Goal: Participate in discussion: Engage in conversation with other users on a specific topic

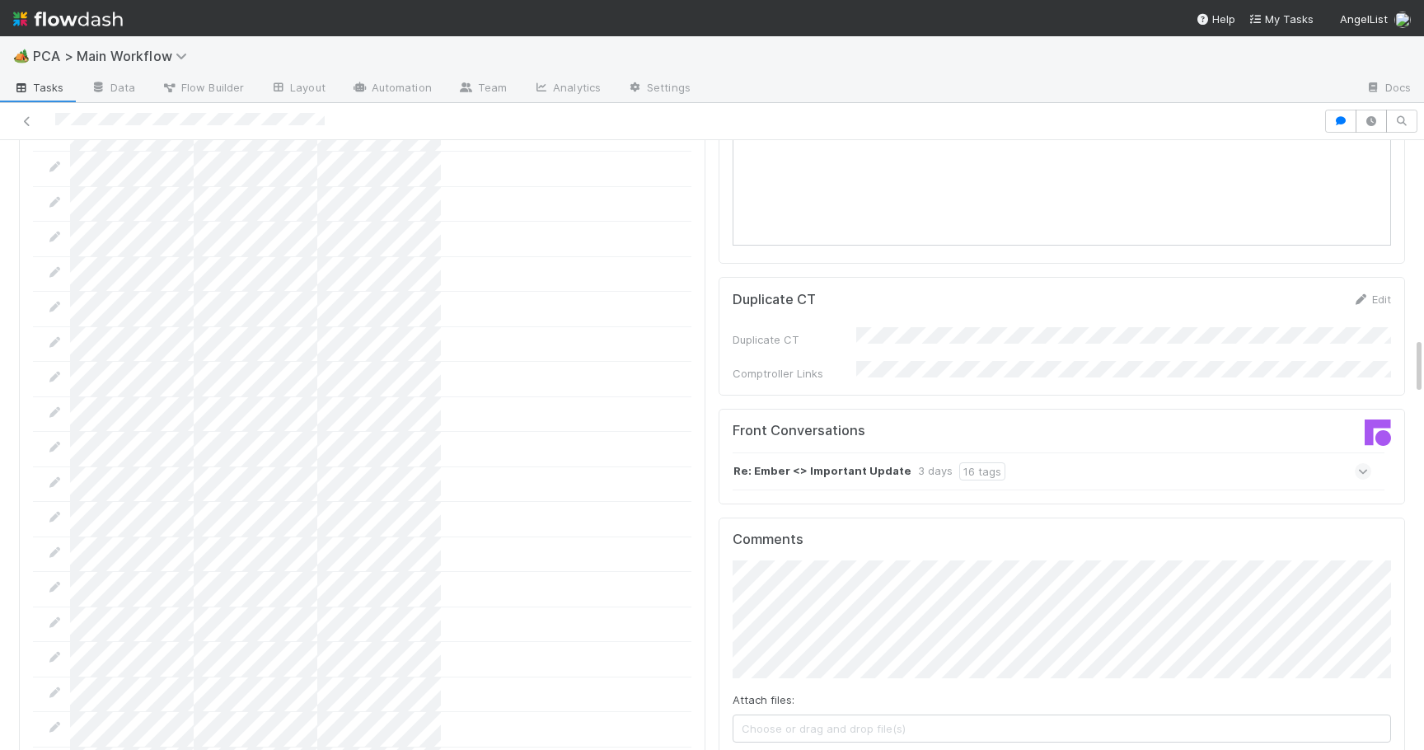
scroll to position [2060, 0]
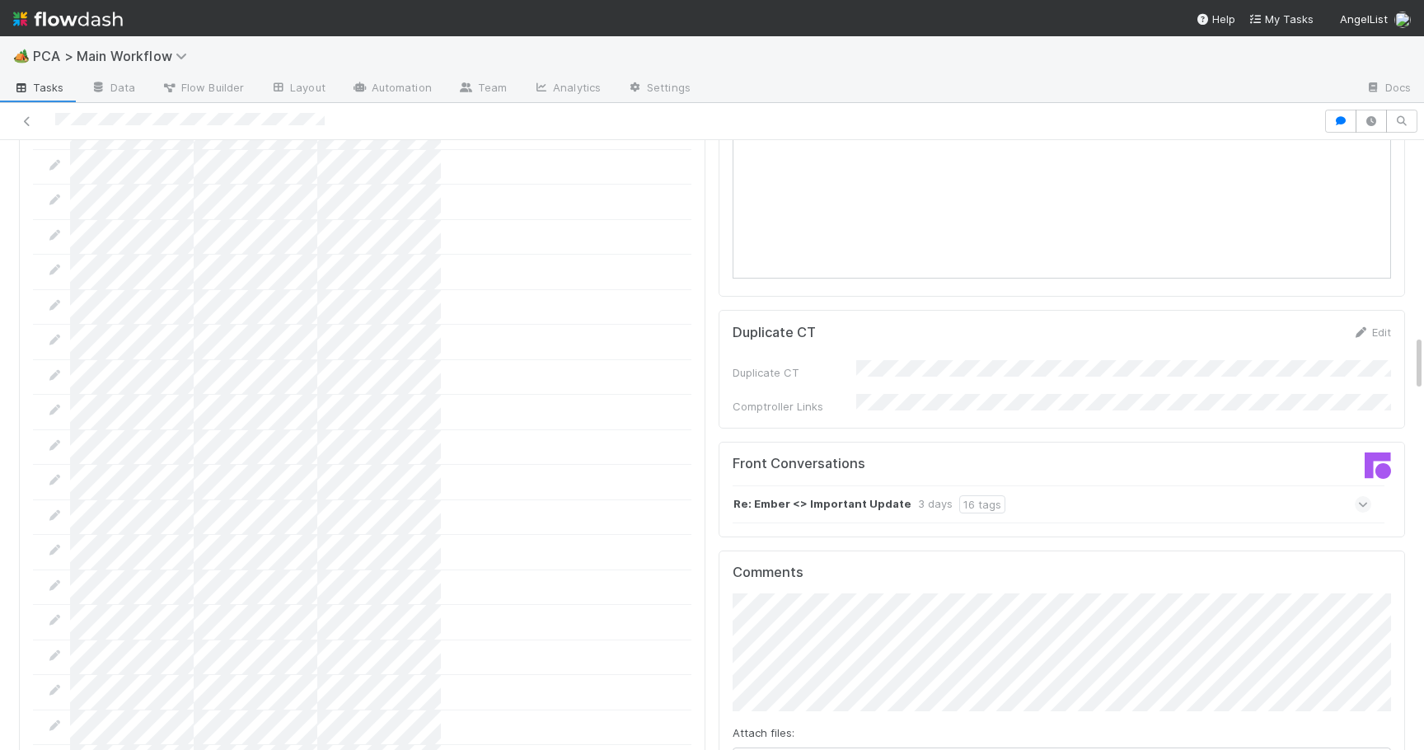
click at [1370, 485] on div "Re: Ember <> Important Update 3 days 16 tags" at bounding box center [1052, 504] width 639 height 38
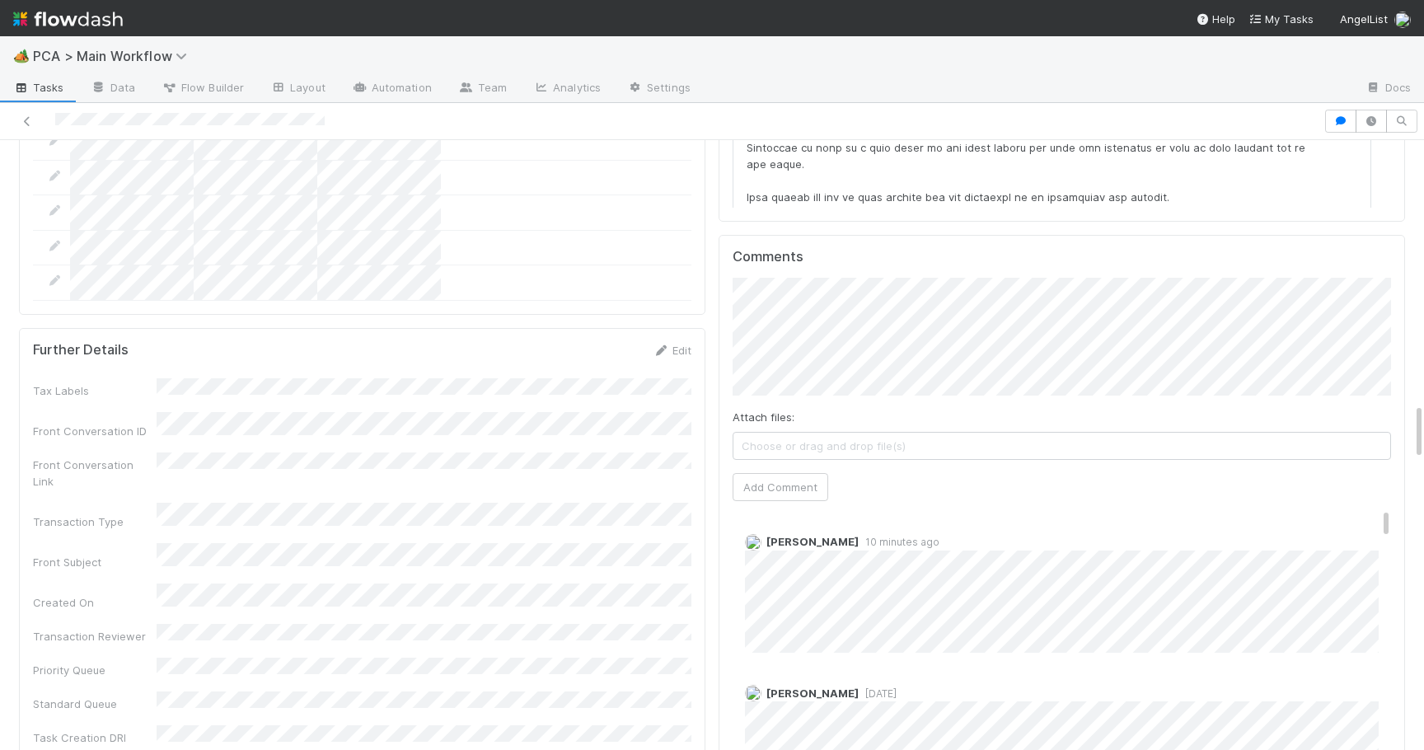
scroll to position [2721, 0]
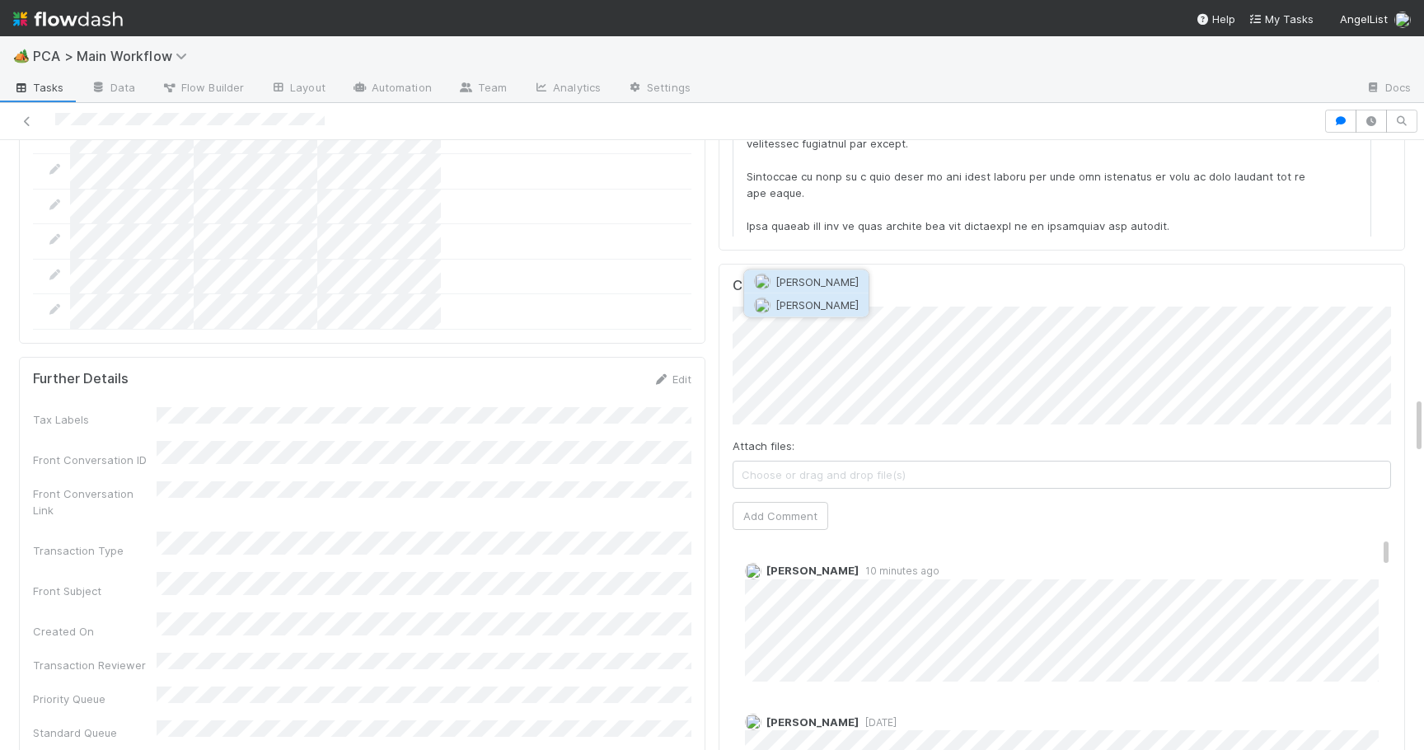
click at [831, 298] on span "[PERSON_NAME]" at bounding box center [817, 304] width 83 height 13
click at [752, 502] on button "Add Comment" at bounding box center [781, 516] width 96 height 28
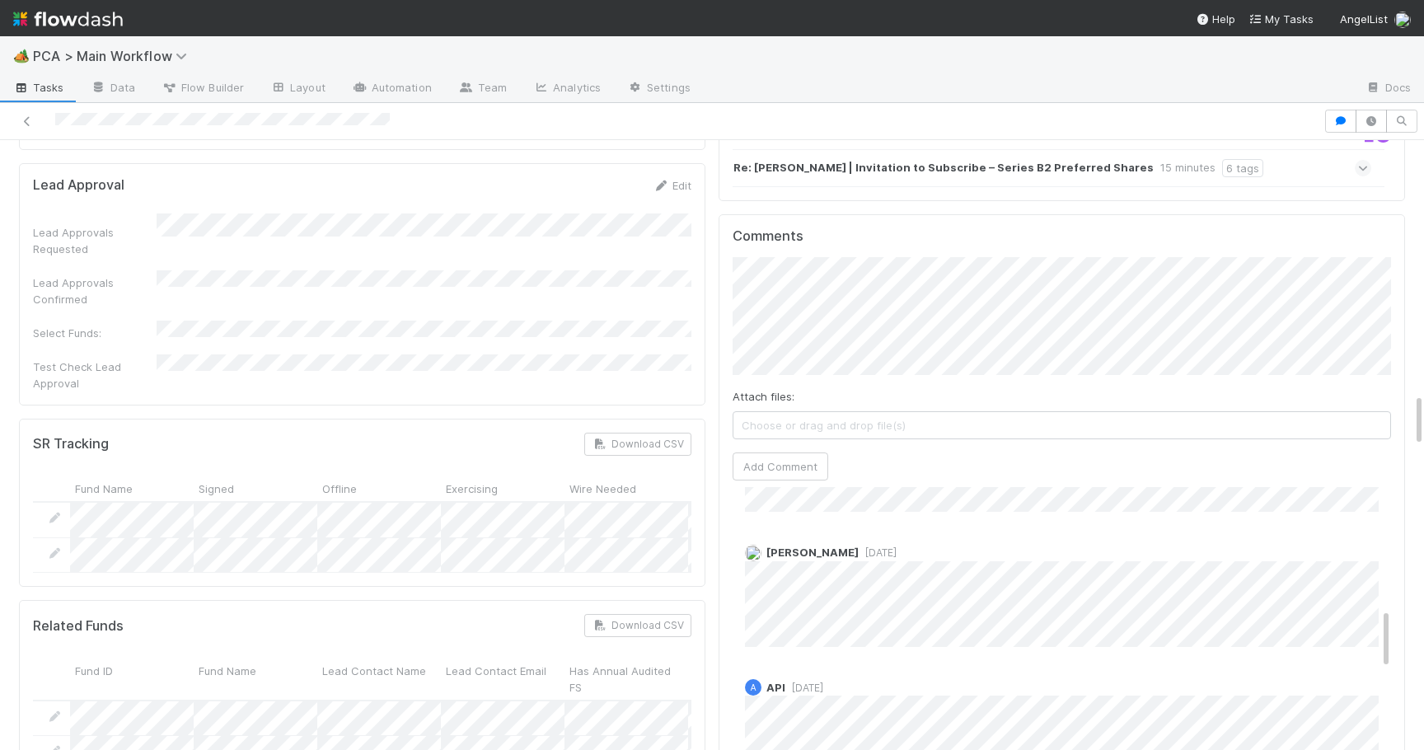
scroll to position [654, 0]
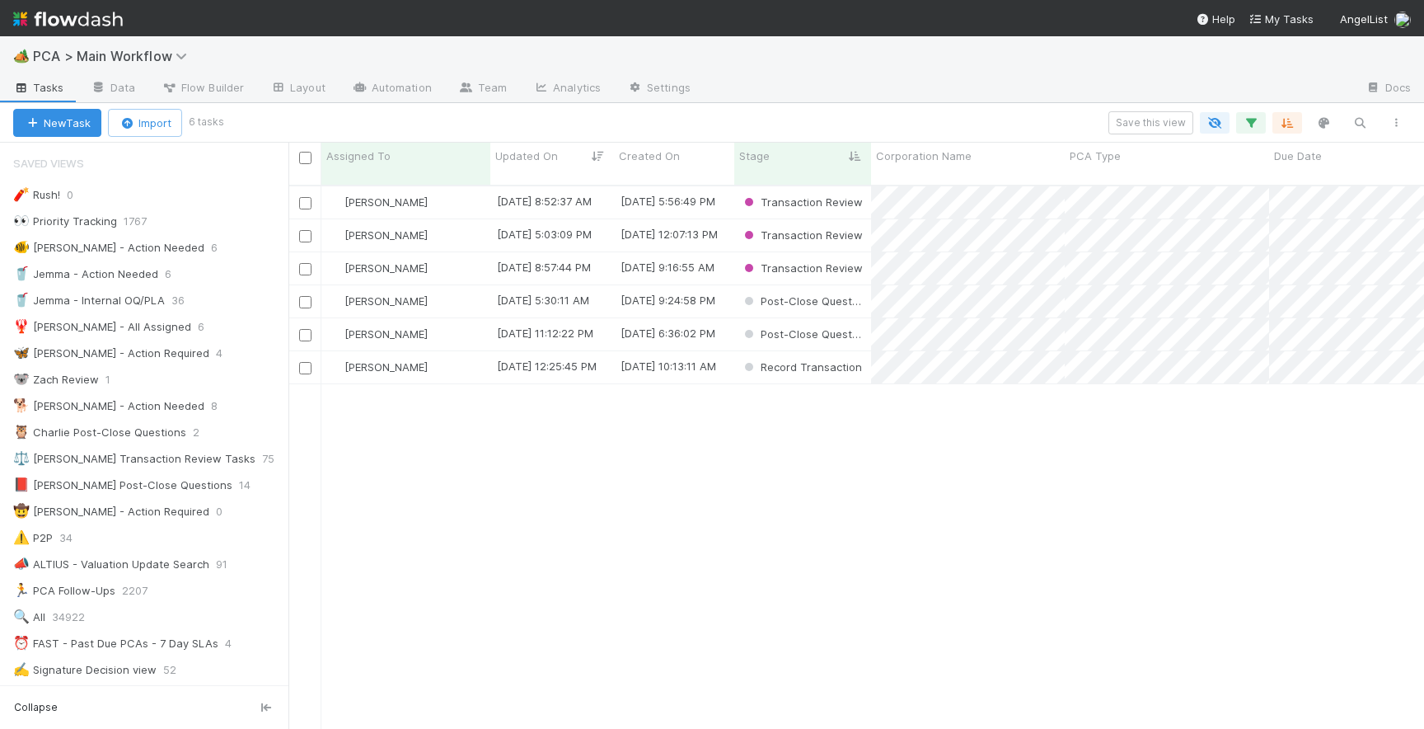
scroll to position [556, 1136]
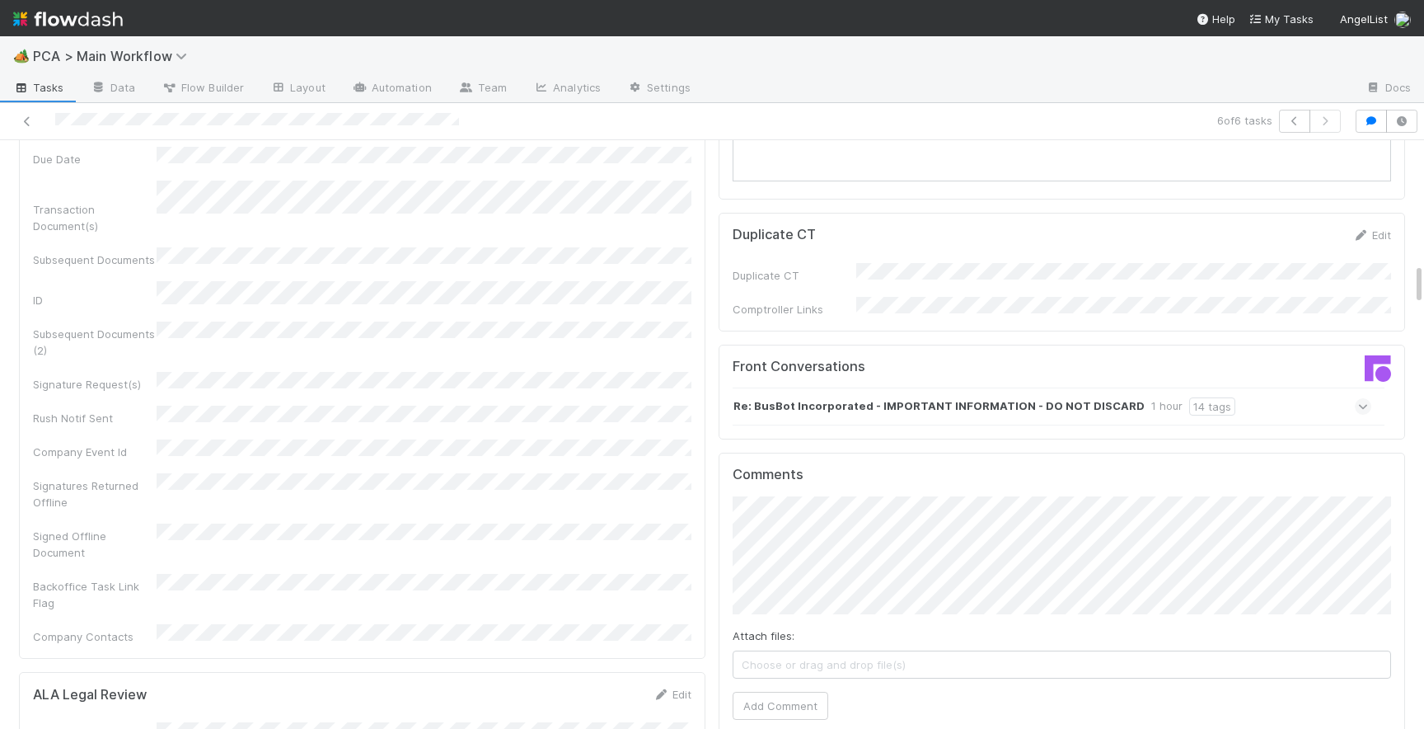
scroll to position [1668, 0]
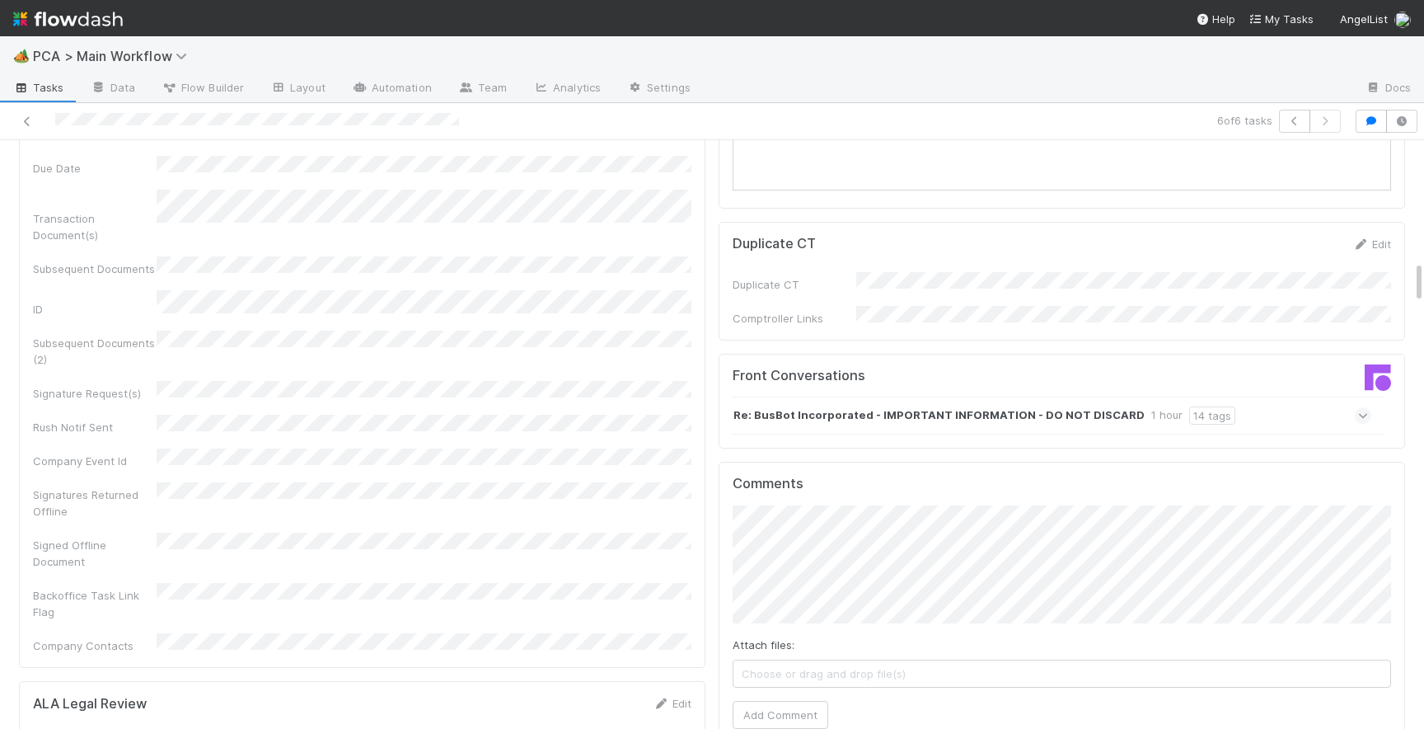
click at [1369, 407] on span at bounding box center [1363, 415] width 16 height 16
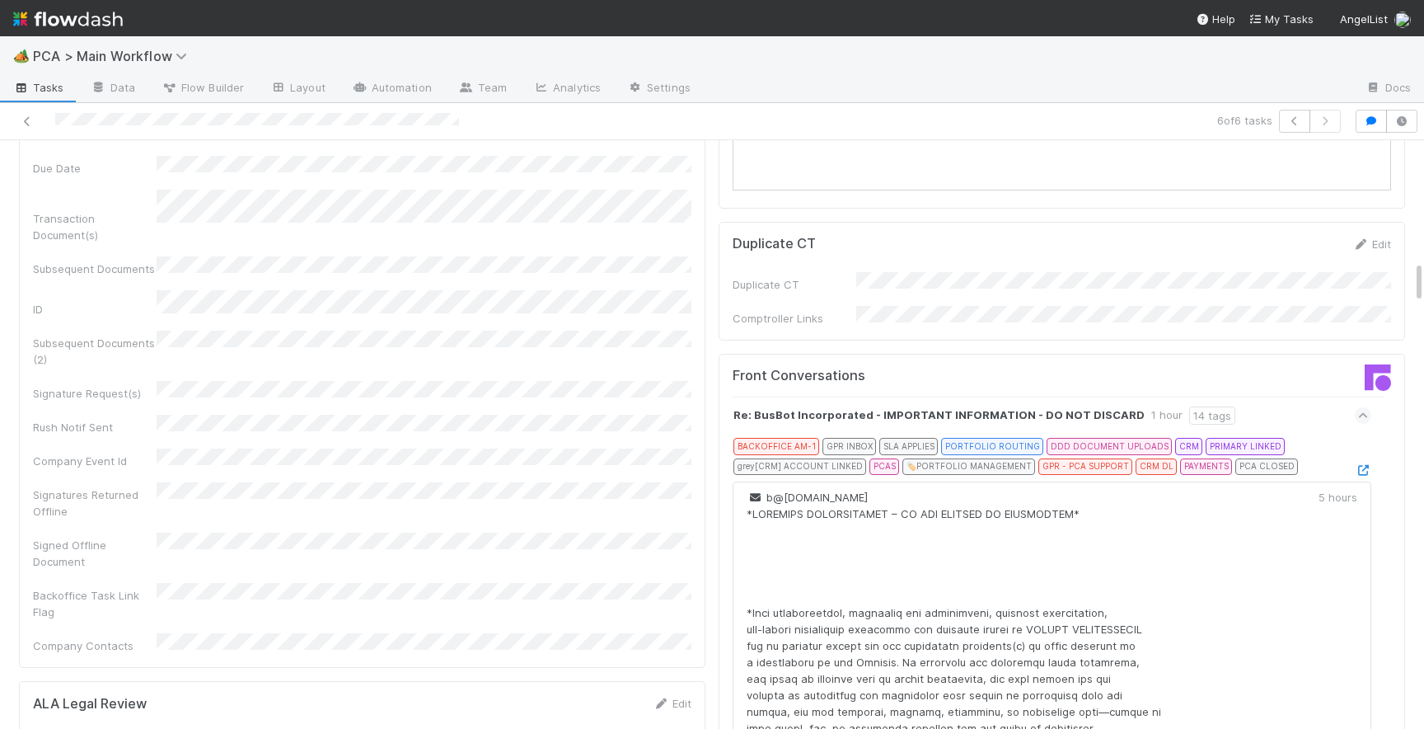
click at [1362, 438] on div "BACKOFFICE AM-1 GPR INBOX SLA APPLIES PORTFOLIO ROUTING DDD DOCUMENT UPLOADS CR…" at bounding box center [1051, 458] width 634 height 40
click at [1362, 465] on icon at bounding box center [1363, 470] width 16 height 11
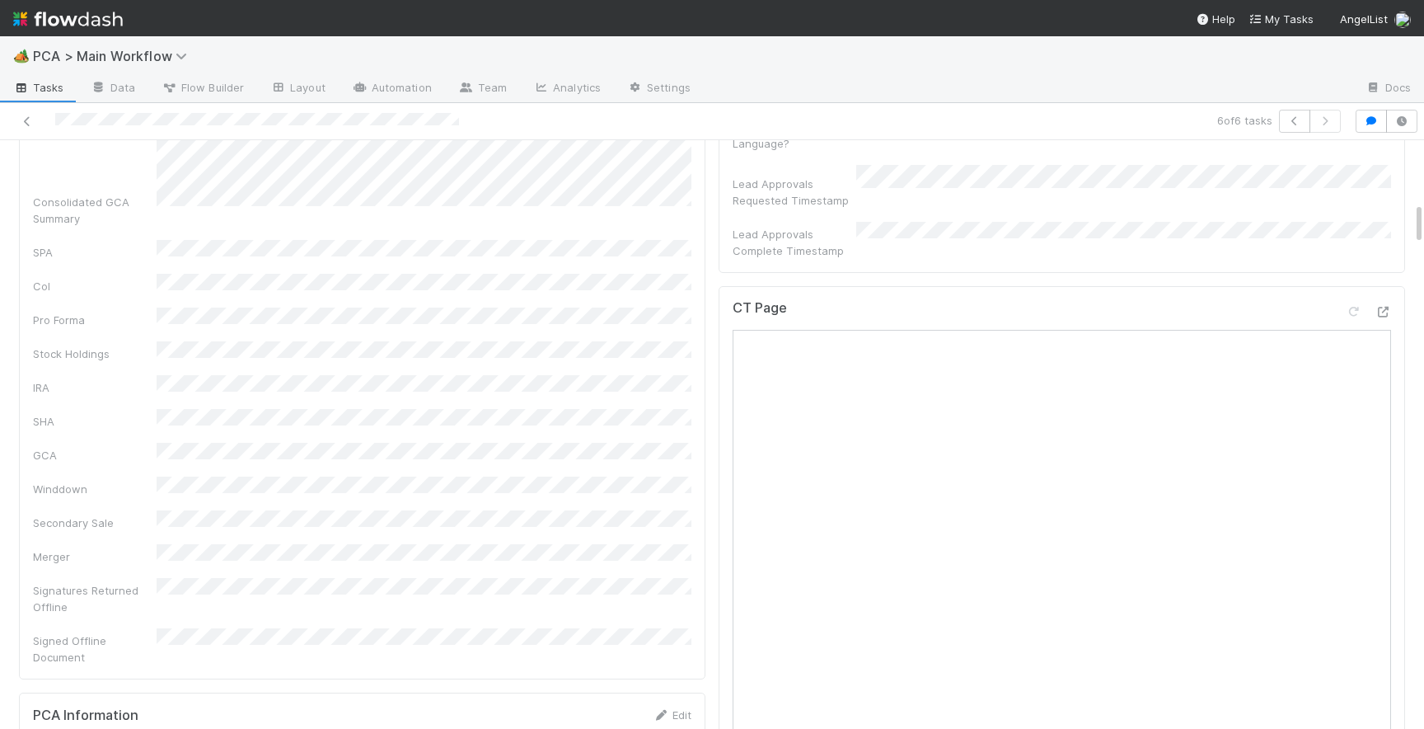
scroll to position [856, 0]
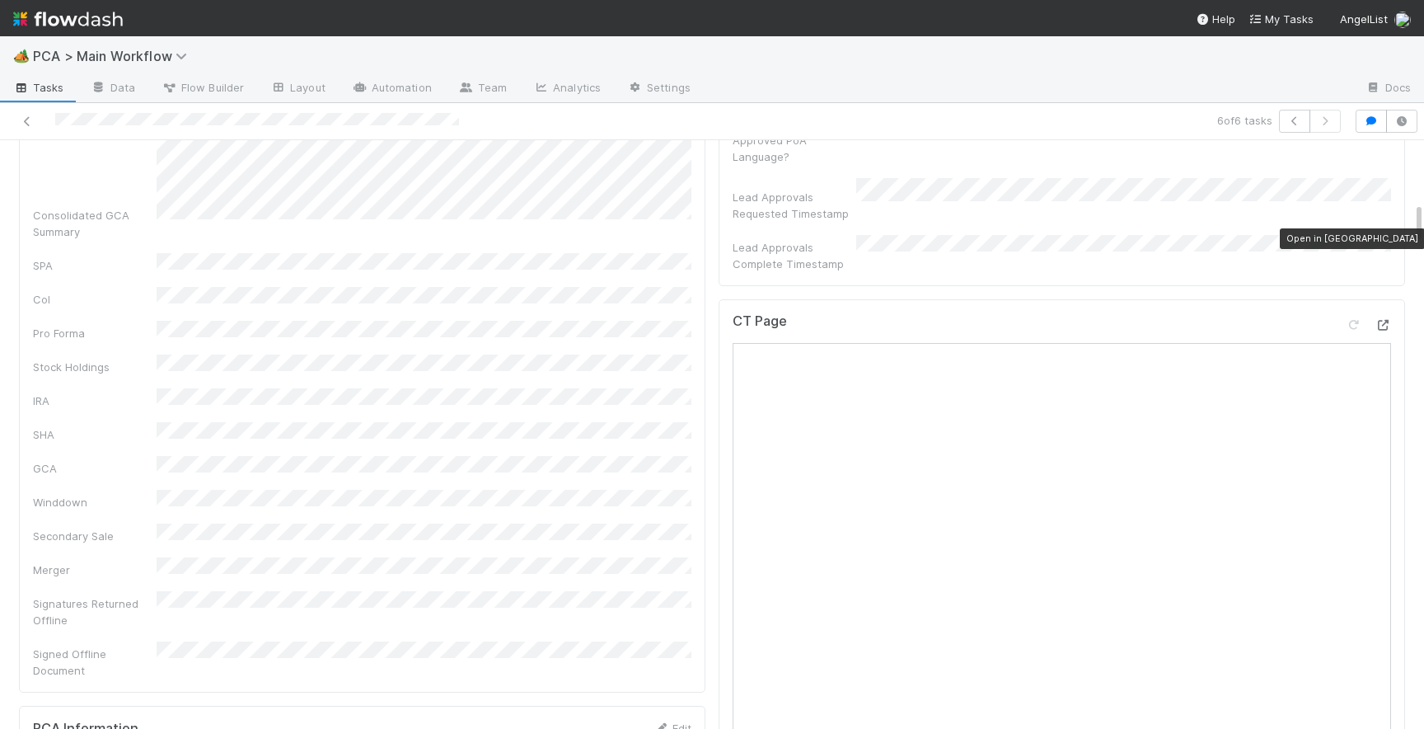
click at [1382, 320] on icon at bounding box center [1383, 325] width 16 height 11
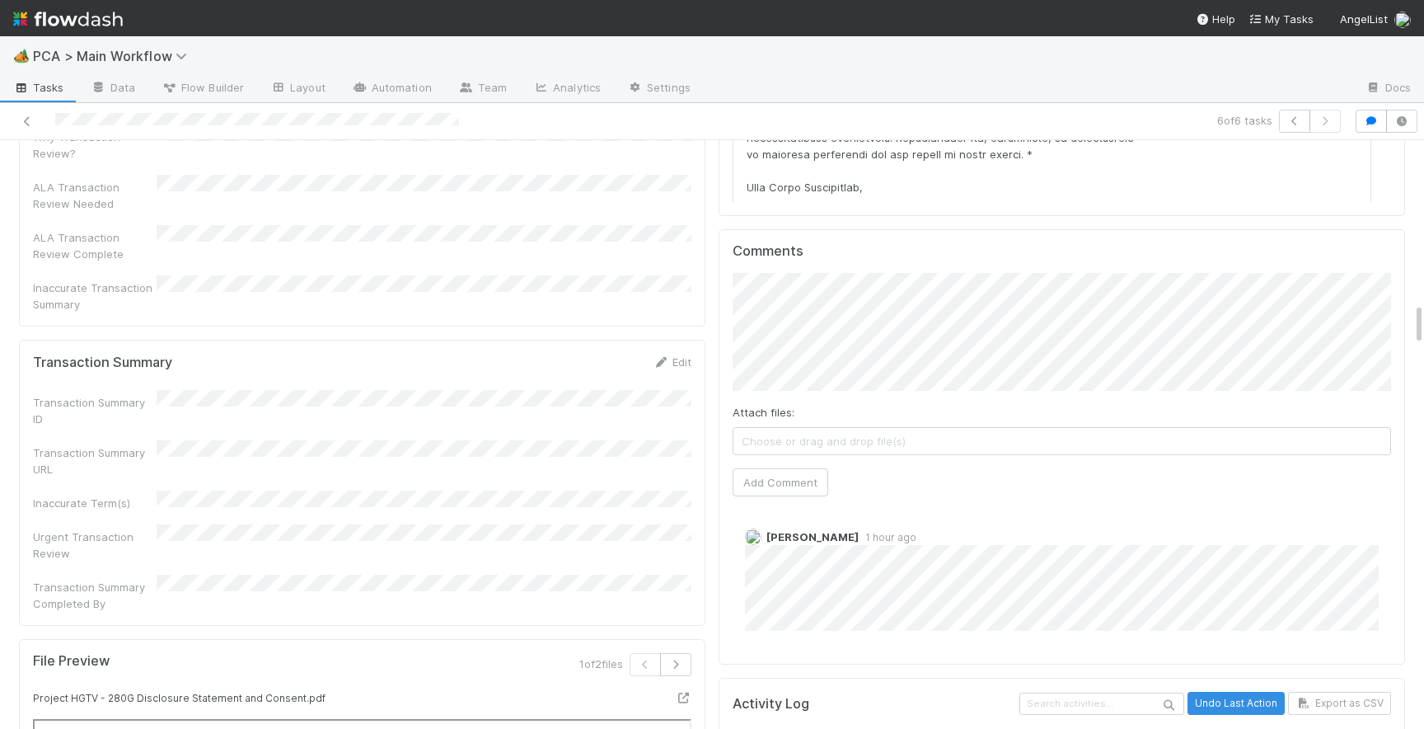
scroll to position [2246, 0]
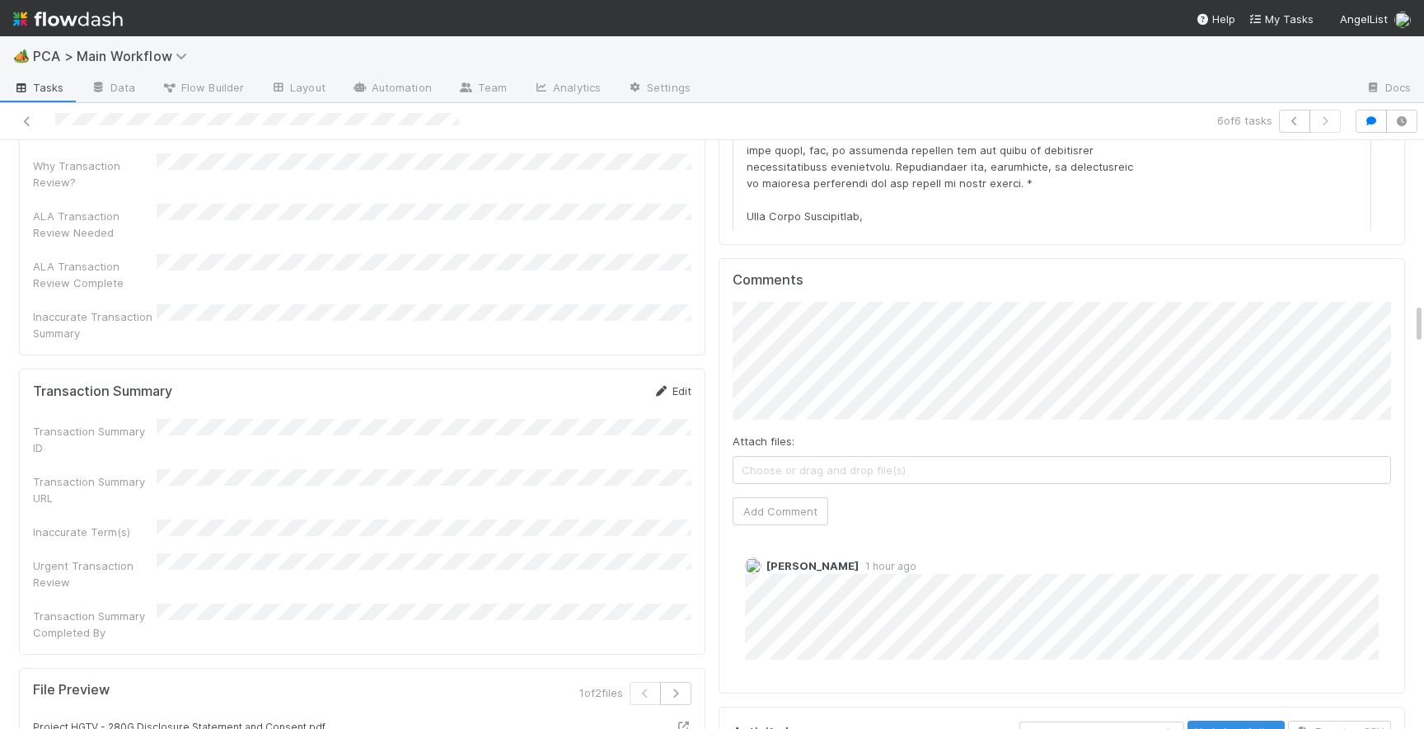
click at [675, 384] on link "Edit" at bounding box center [672, 390] width 39 height 13
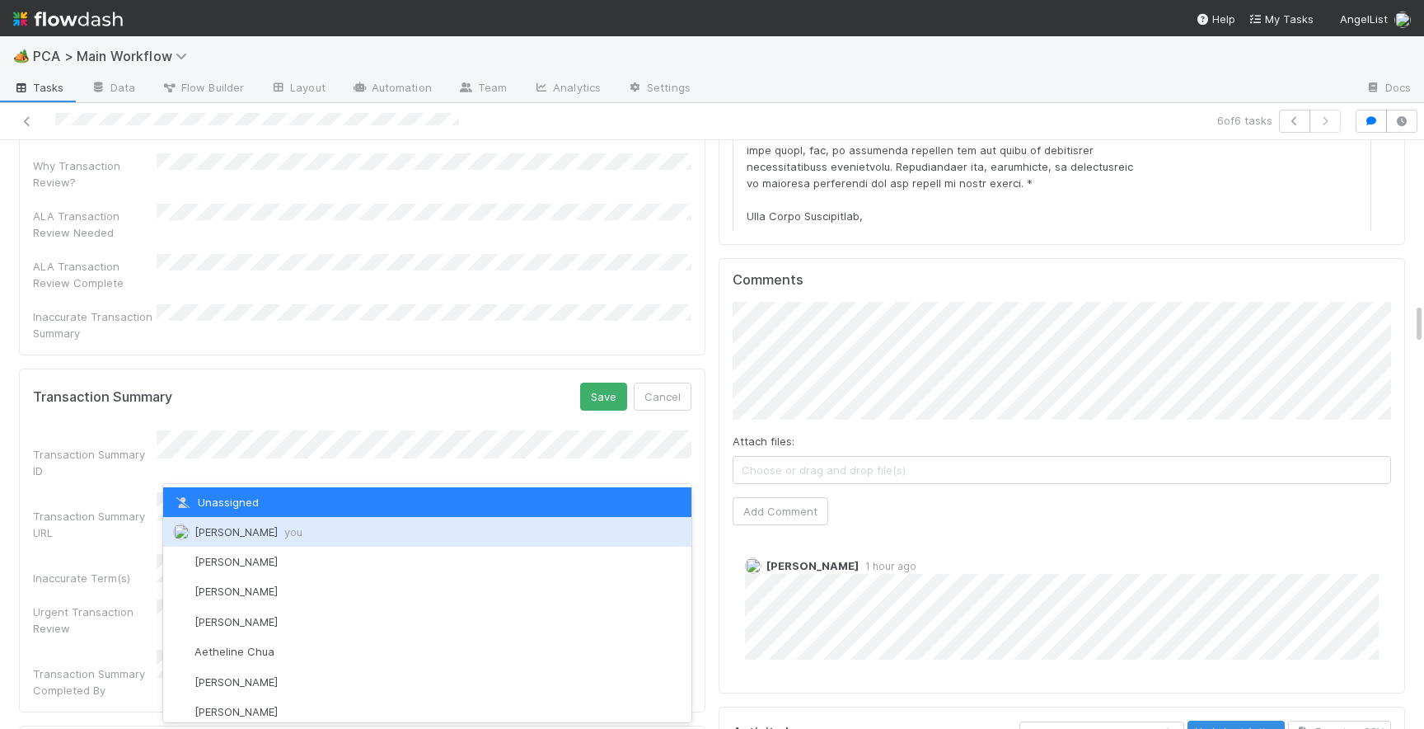
click at [259, 541] on div "Josh Tarr you" at bounding box center [427, 532] width 528 height 30
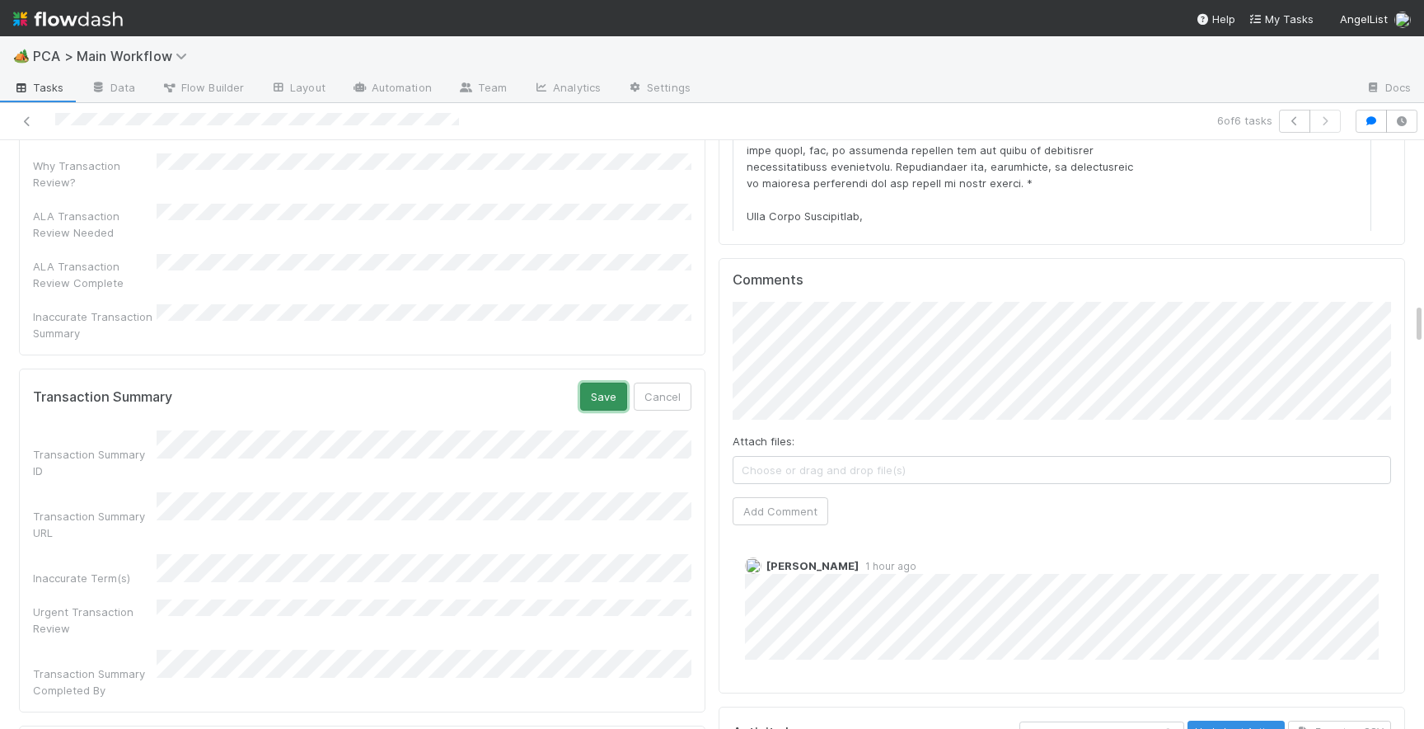
click at [608, 382] on button "Save" at bounding box center [603, 396] width 47 height 28
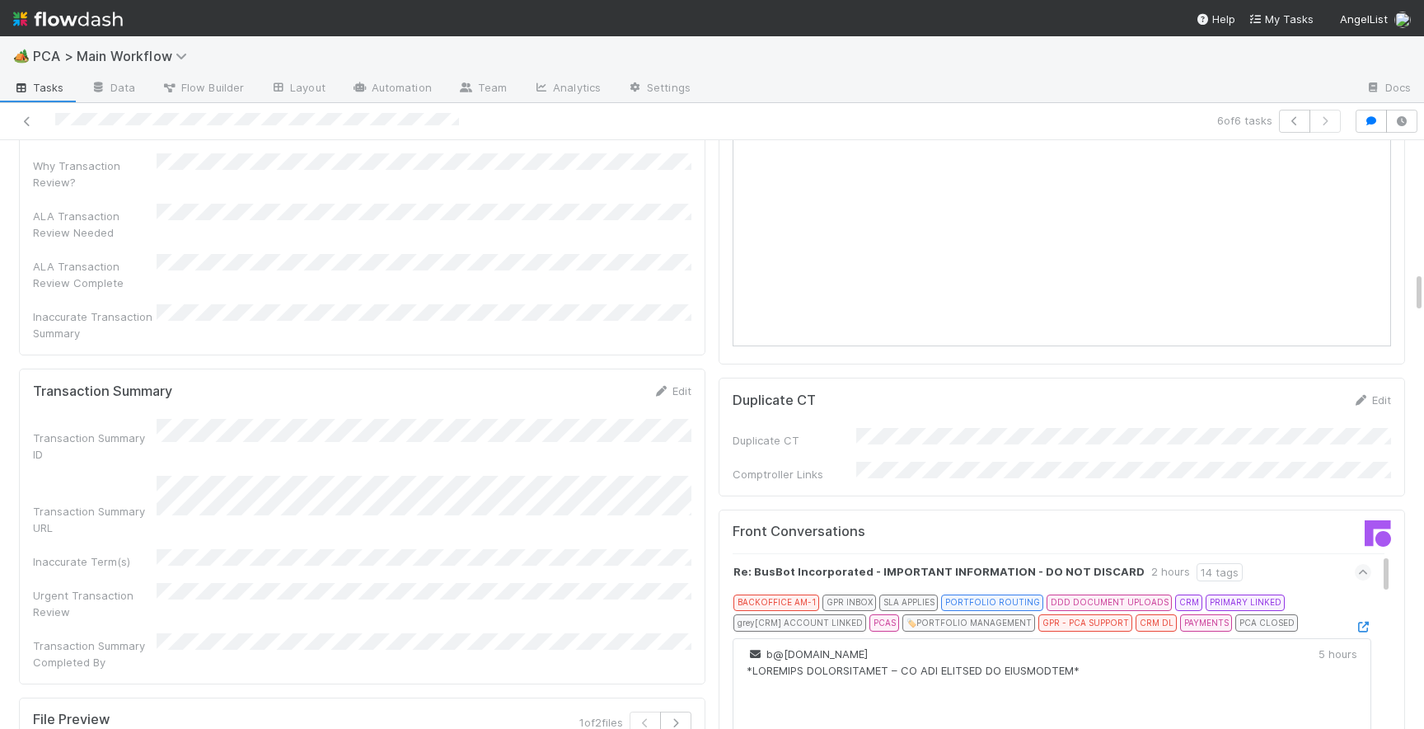
scroll to position [1813, 0]
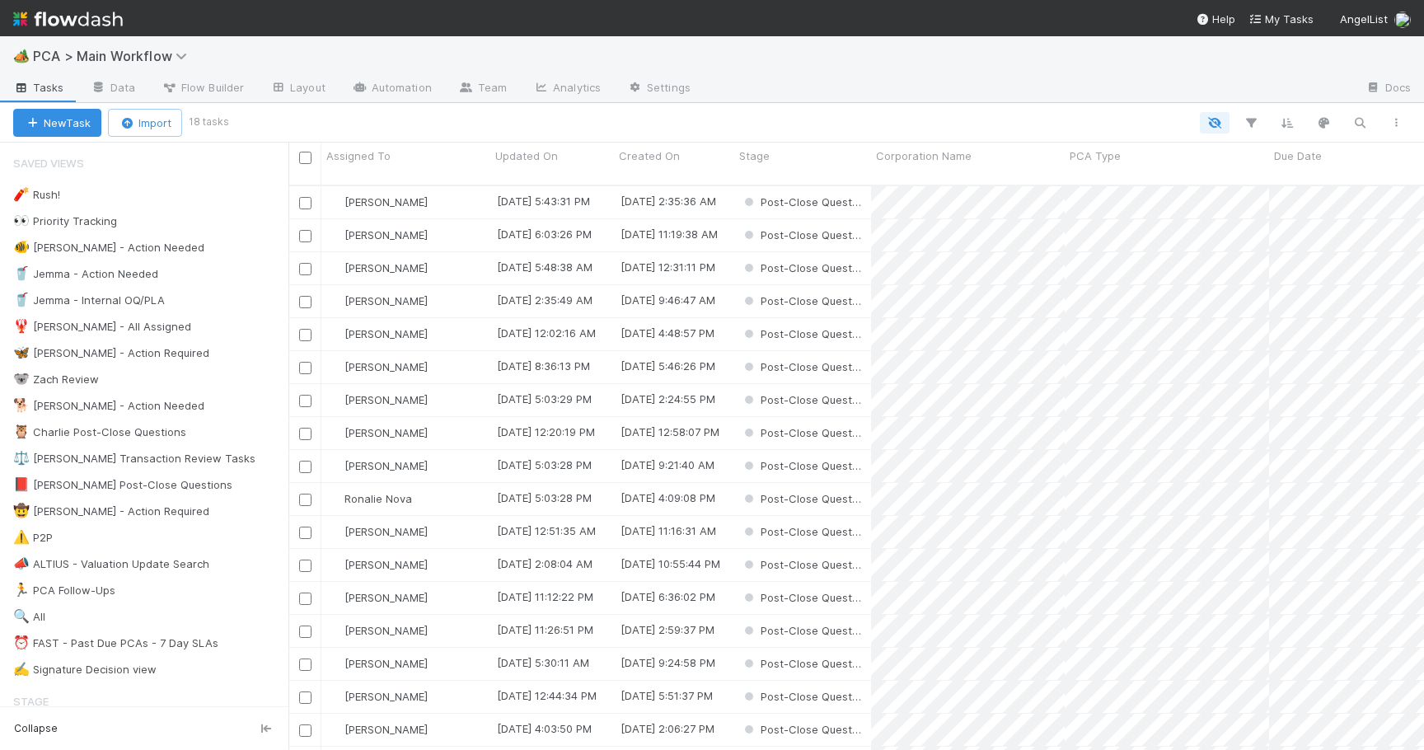
scroll to position [578, 1136]
click at [1360, 118] on icon "button" at bounding box center [1360, 122] width 16 height 15
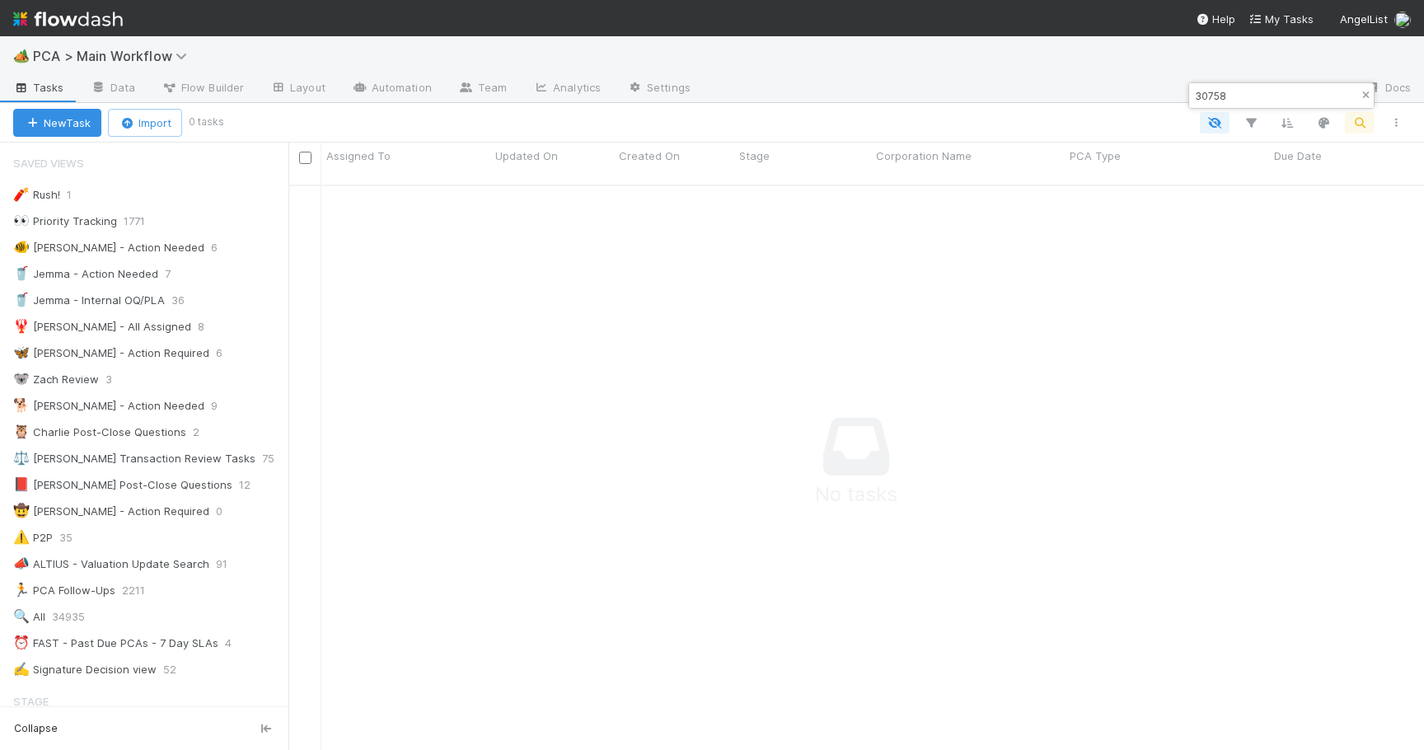
type input "30758"
click at [1364, 95] on icon "button" at bounding box center [1365, 96] width 16 height 10
